Goal: Task Accomplishment & Management: Use online tool/utility

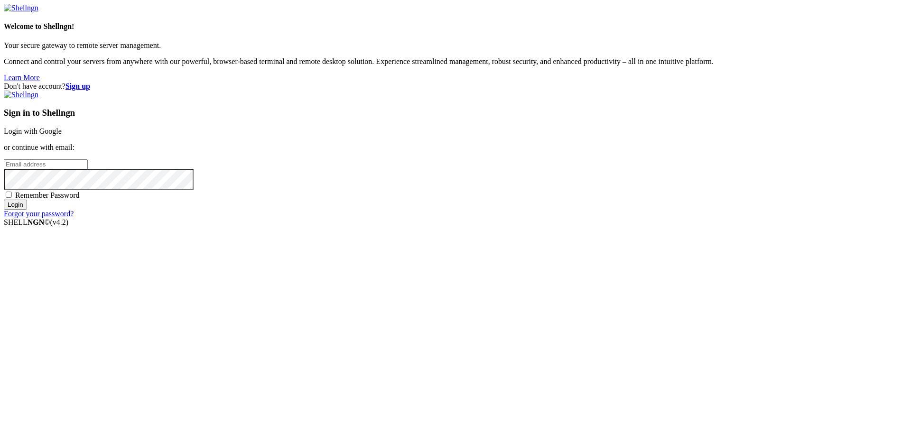
click at [62, 135] on link "Login with Google" at bounding box center [33, 131] width 58 height 8
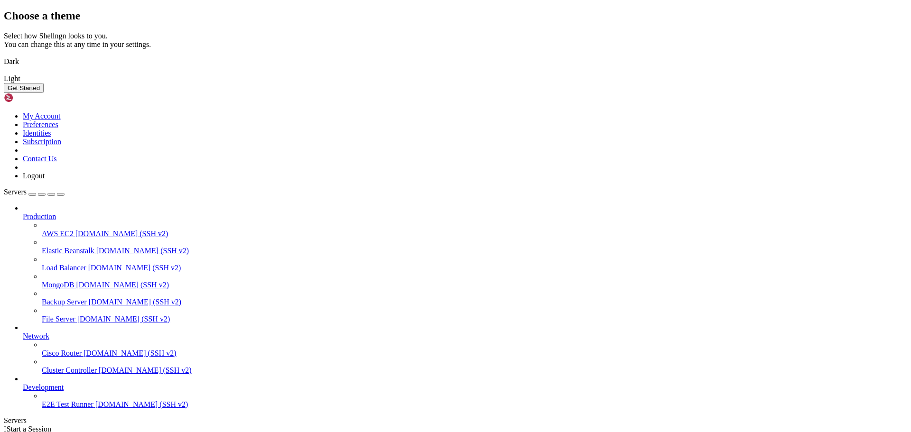
click at [4, 56] on img at bounding box center [4, 56] width 0 height 0
click at [44, 93] on button "Get Started" at bounding box center [24, 88] width 40 height 10
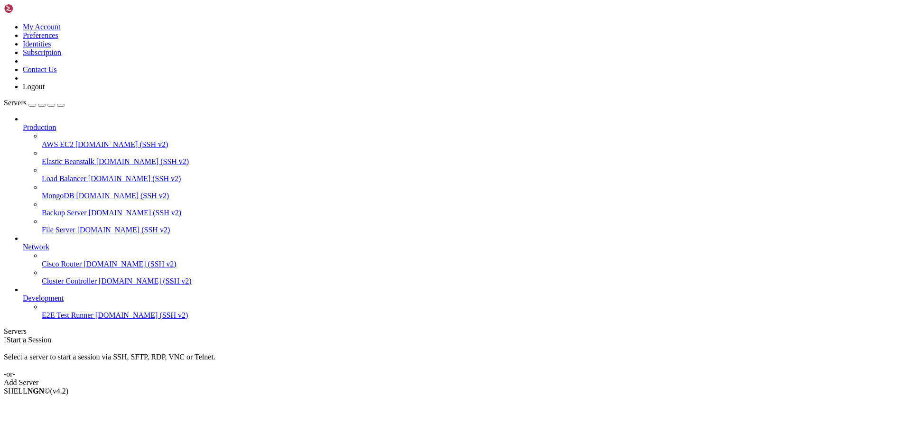
click at [4, 23] on link at bounding box center [4, 23] width 0 height 0
click at [173, 336] on div " Start a Session" at bounding box center [456, 340] width 904 height 9
click at [59, 420] on span "New Server" at bounding box center [41, 424] width 36 height 8
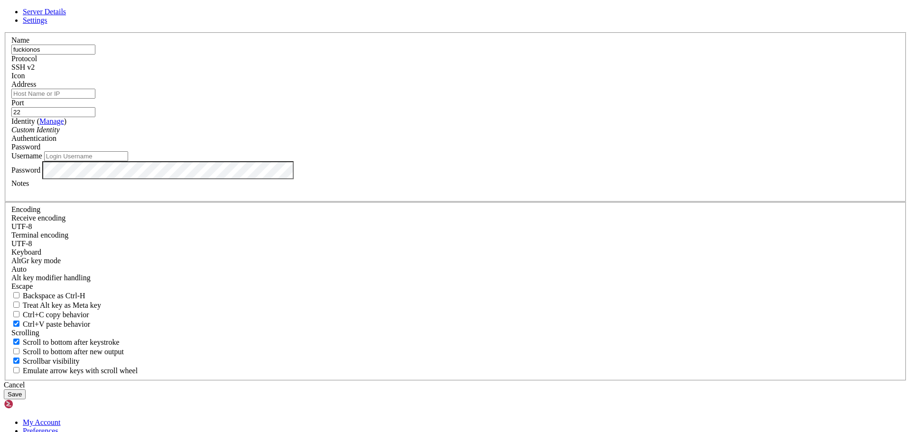
type input "fuckionos"
click at [95, 99] on input "Address" at bounding box center [53, 94] width 84 height 10
type input "[TECHNICAL_ID]"
click at [128, 161] on input "Username" at bounding box center [86, 156] width 84 height 10
type input "root"
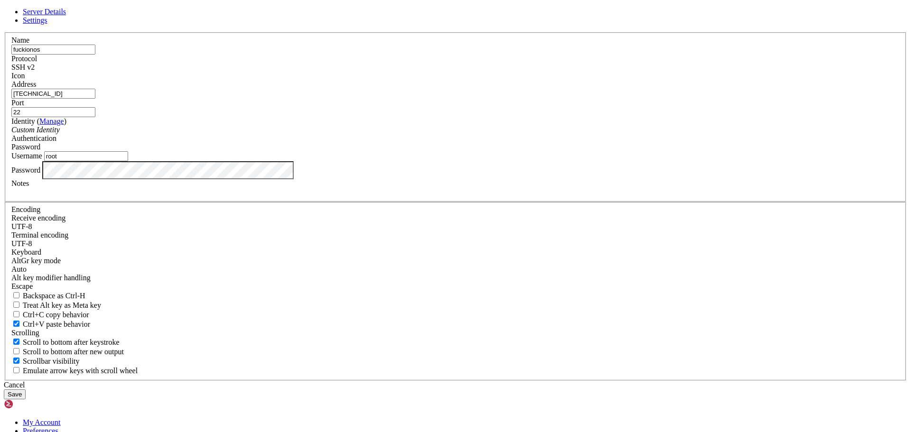
click at [547, 381] on div "Cancel Save" at bounding box center [456, 390] width 904 height 19
click at [26, 390] on button "Save" at bounding box center [15, 395] width 22 height 10
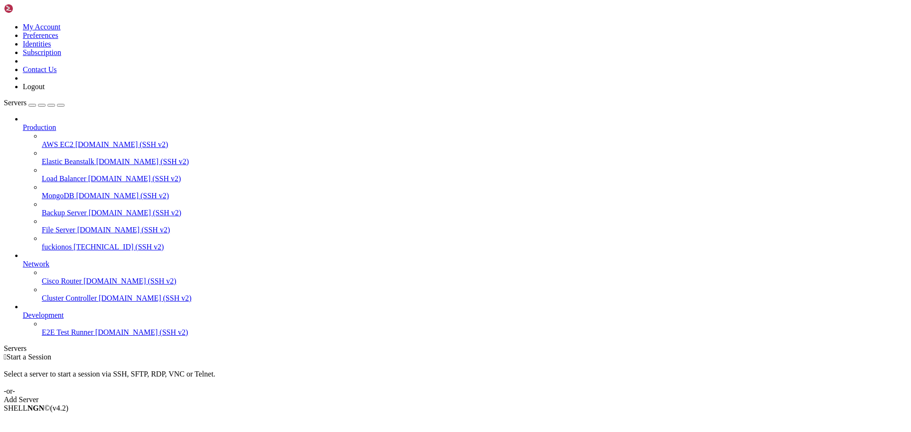
click at [74, 243] on span "[TECHNICAL_ID] (SSH v2)" at bounding box center [119, 247] width 90 height 8
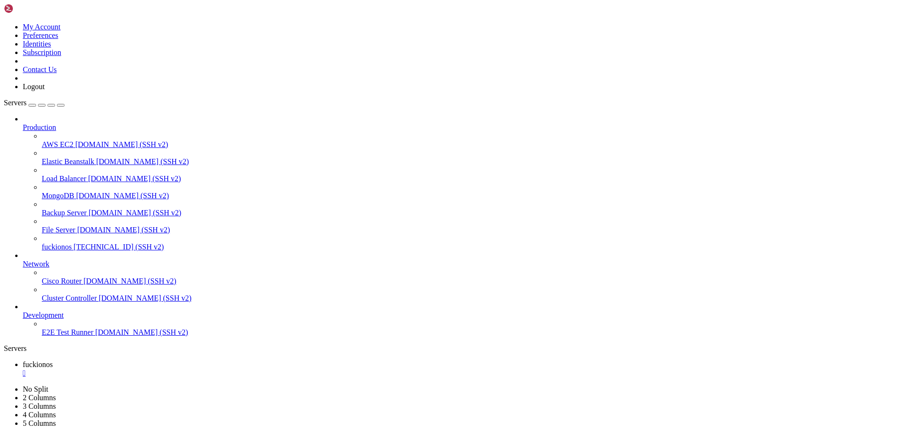
click at [99, 302] on span "[DOMAIN_NAME] (SSH v2)" at bounding box center [145, 298] width 93 height 8
click at [261, 386] on div "" at bounding box center [465, 390] width 885 height 9
